Goal: Information Seeking & Learning: Learn about a topic

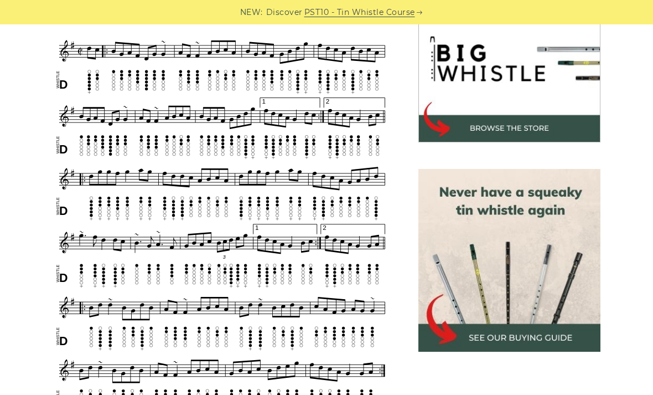
click at [275, 3] on div "NEW: Discover PST10 - Tin Whistle Course" at bounding box center [326, 12] width 653 height 24
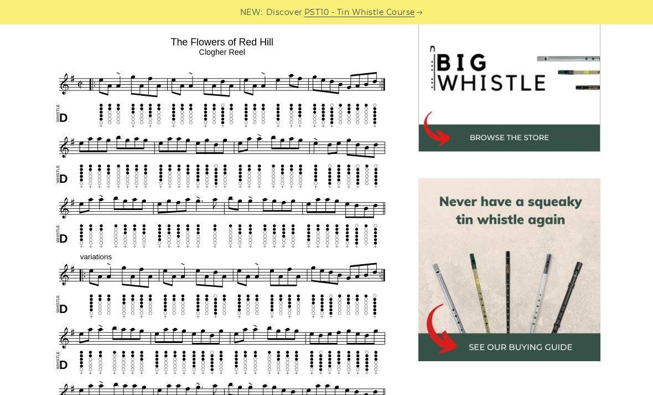
scroll to position [348, 0]
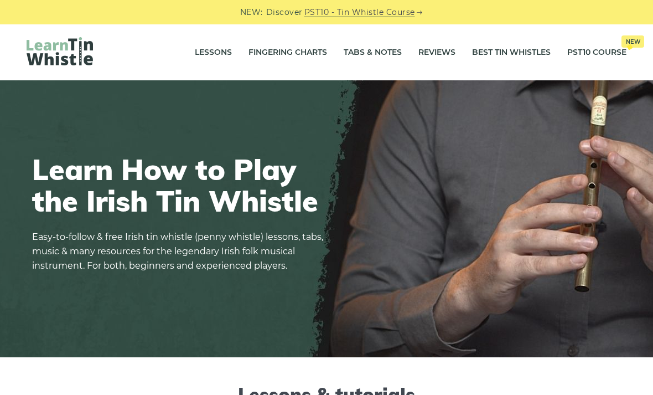
click at [396, 53] on link "Tabs & Notes" at bounding box center [373, 53] width 58 height 28
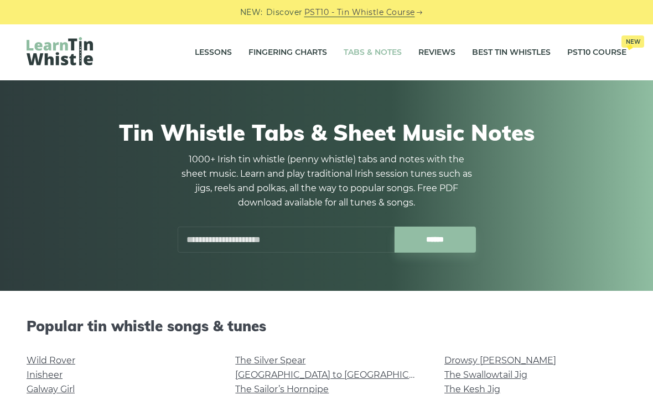
click at [279, 239] on input "text" at bounding box center [286, 240] width 217 height 26
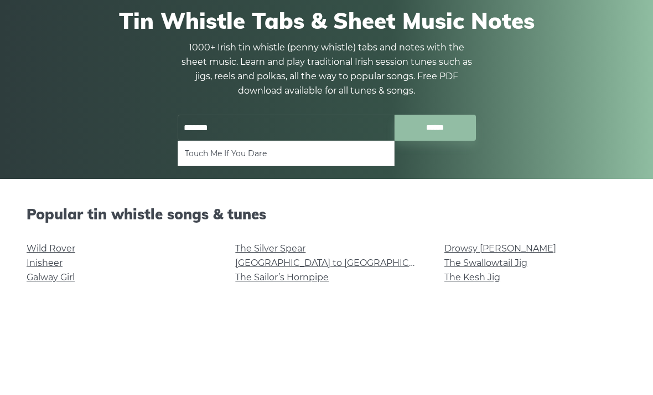
click at [308, 259] on li "Touch Me If You Dare" at bounding box center [286, 265] width 203 height 13
type input "**********"
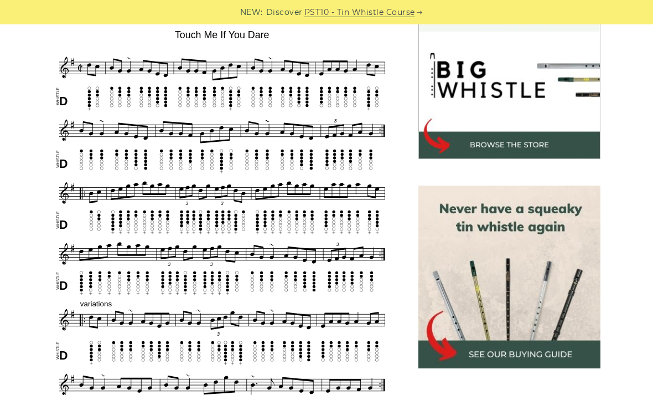
scroll to position [343, 0]
